Goal: Transaction & Acquisition: Register for event/course

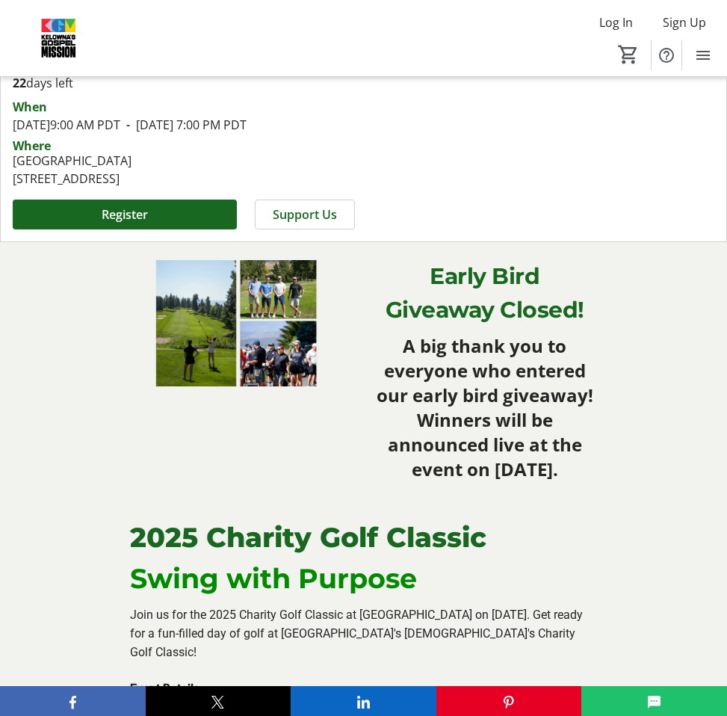
scroll to position [770, 0]
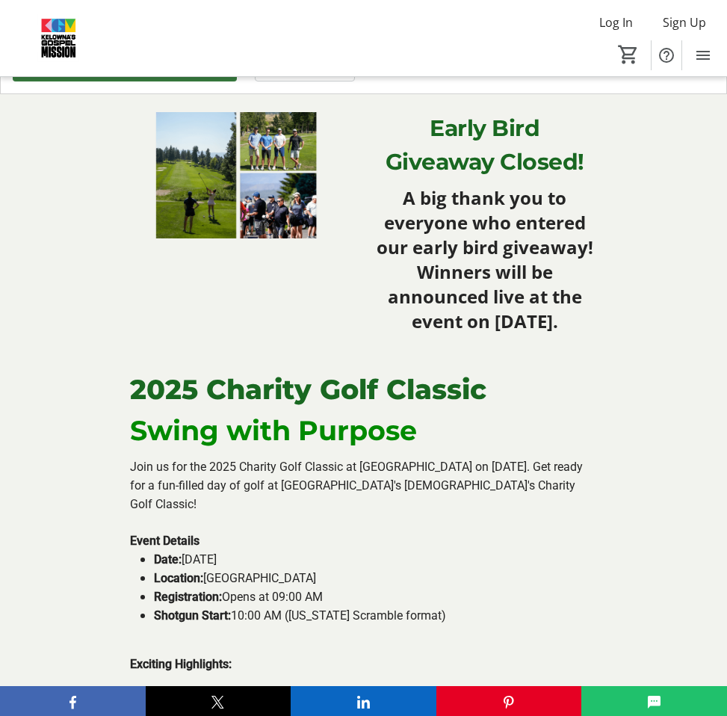
click at [128, 75] on span "Register" at bounding box center [125, 67] width 46 height 18
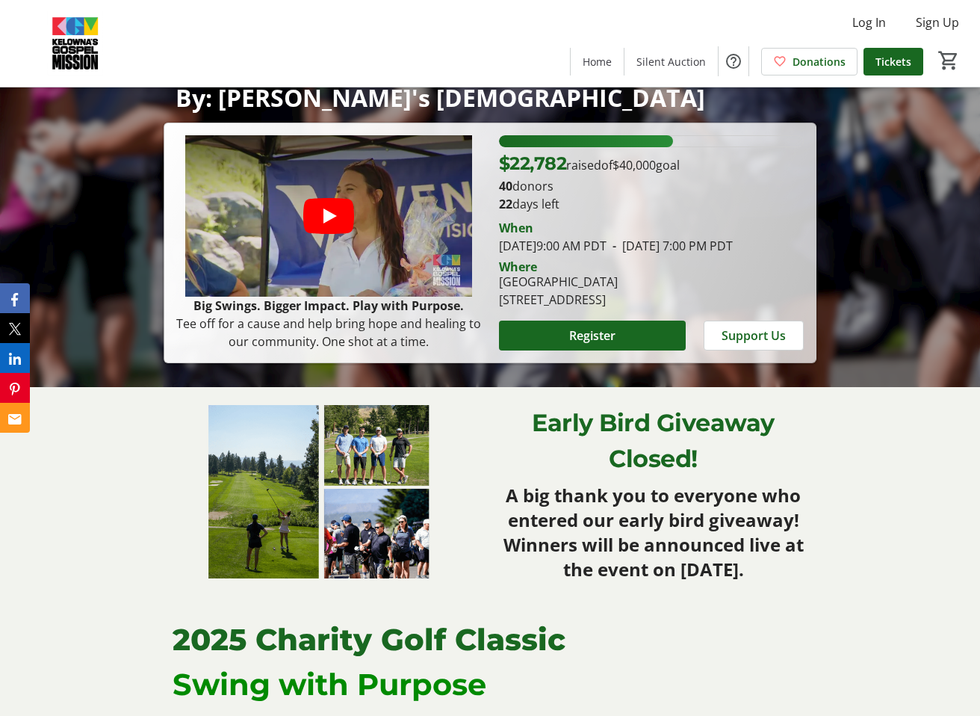
scroll to position [330, 0]
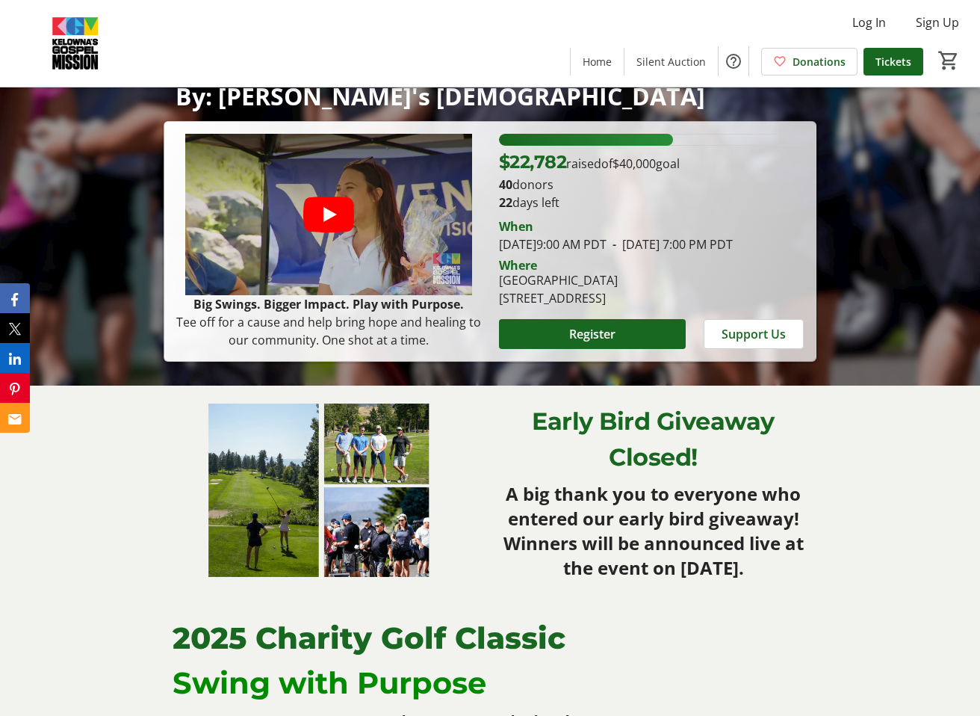
click at [309, 531] on img at bounding box center [327, 490] width 309 height 173
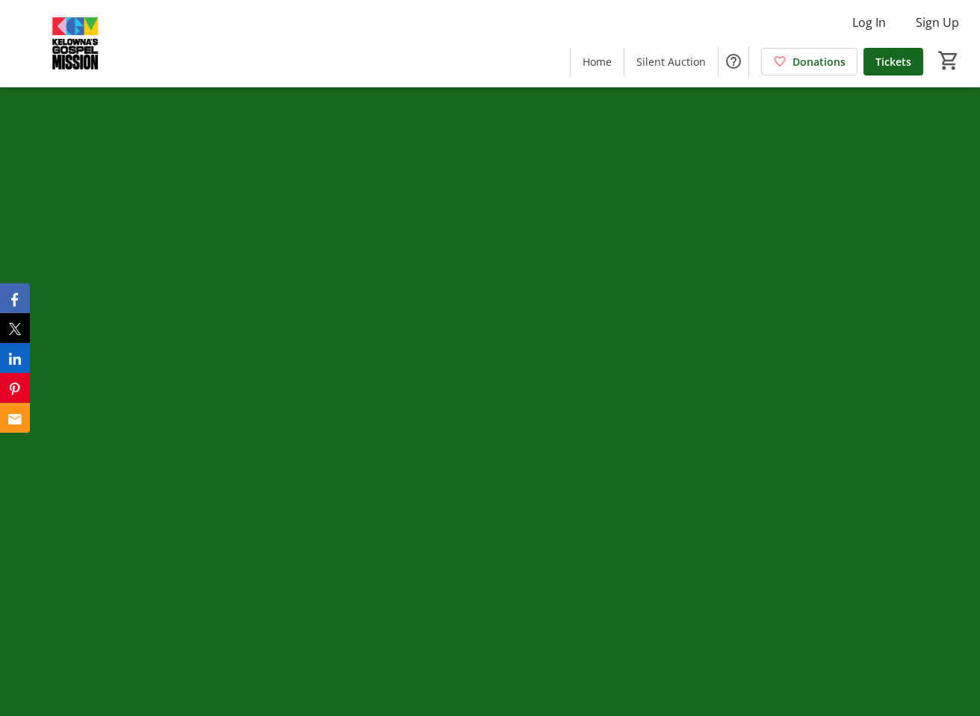
scroll to position [3147, 0]
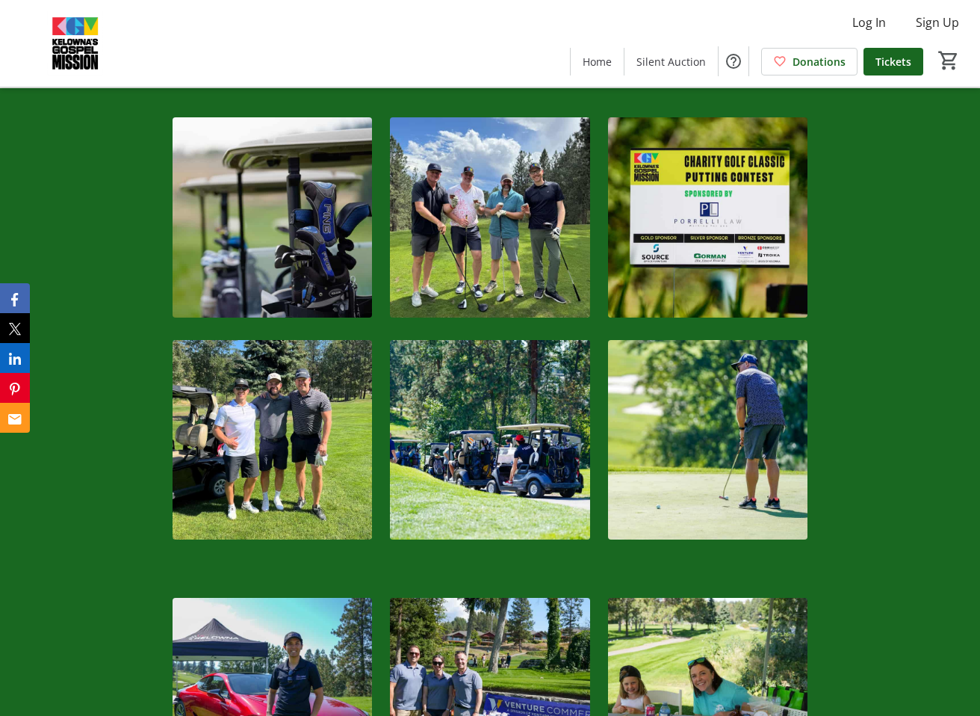
click at [738, 210] on div at bounding box center [490, 328] width 980 height 480
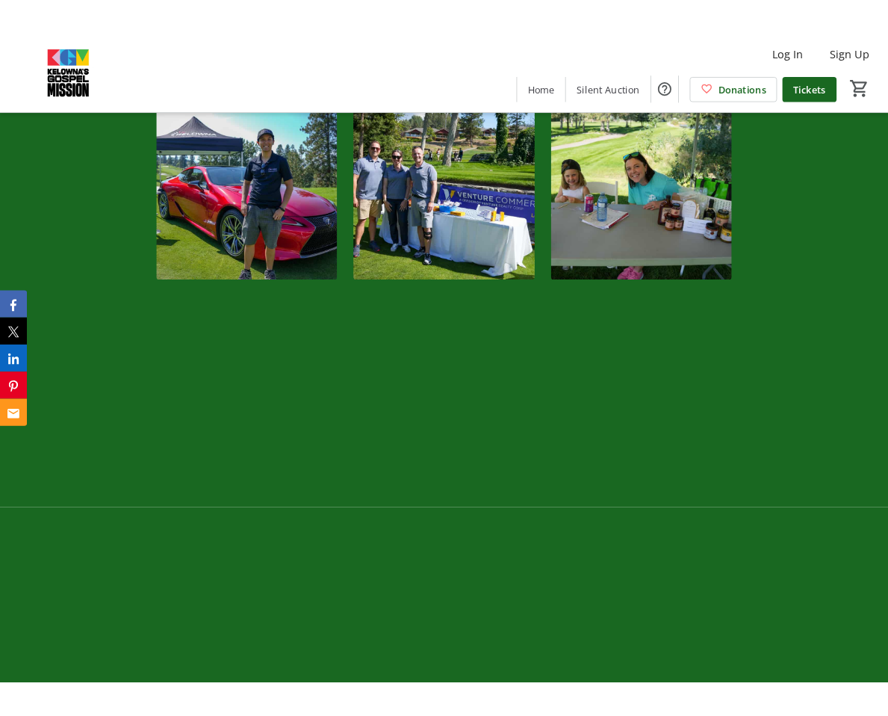
scroll to position [3168, 0]
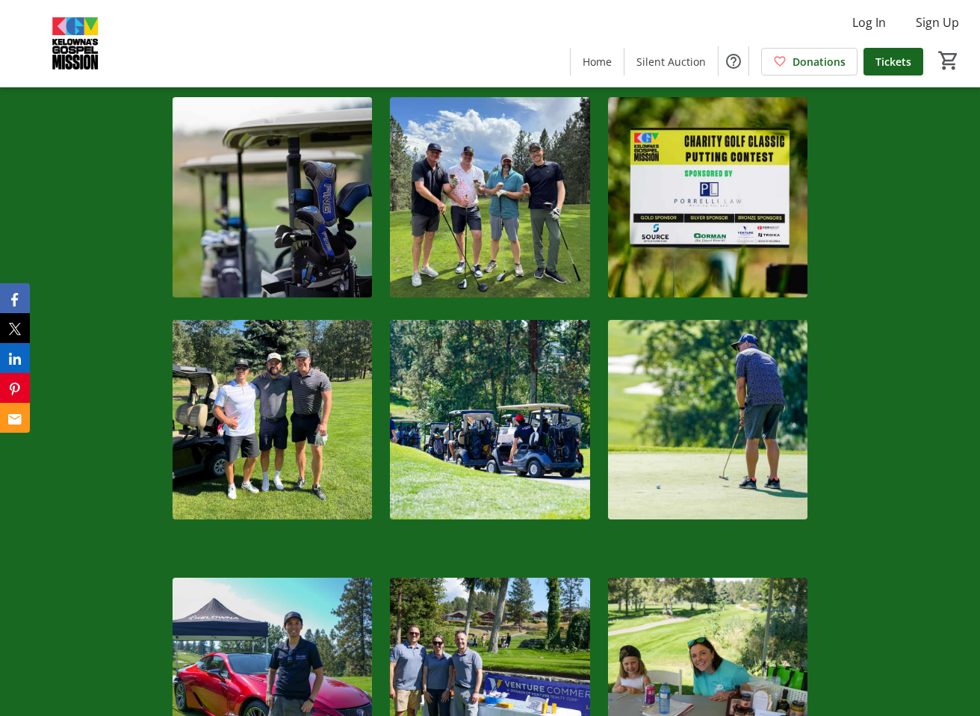
click at [283, 255] on img at bounding box center [273, 197] width 200 height 200
drag, startPoint x: 273, startPoint y: 241, endPoint x: 743, endPoint y: 4, distance: 525.3
